Goal: Navigation & Orientation: Go to known website

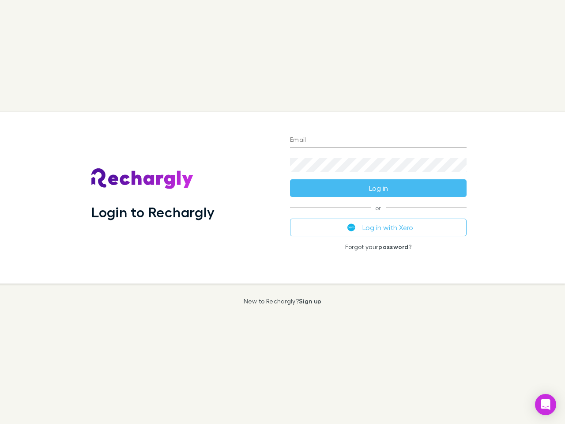
click at [282, 212] on div "Login to Rechargly" at bounding box center [183, 197] width 199 height 171
click at [378, 140] on input "Email" at bounding box center [378, 140] width 177 height 14
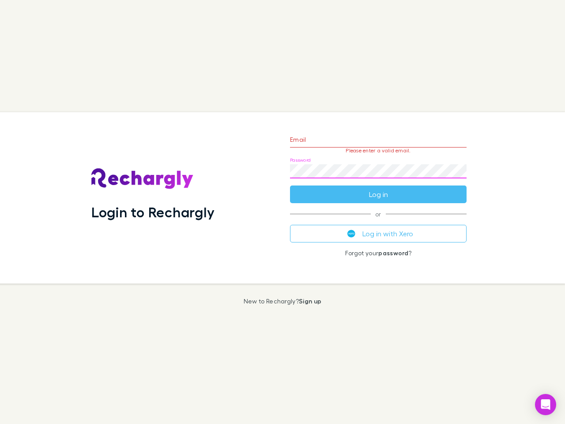
click at [378, 188] on form "Email Please enter a valid email. Password Log in" at bounding box center [378, 164] width 177 height 77
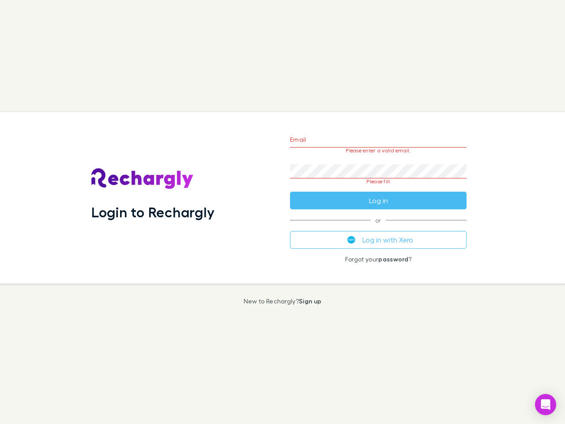
click at [378, 227] on div "Email Please enter a valid email. Password Please fill Log in or Log in with Xe…" at bounding box center [378, 197] width 191 height 171
click at [545, 404] on icon "Open Intercom Messenger" at bounding box center [545, 404] width 9 height 11
